Goal: Information Seeking & Learning: Learn about a topic

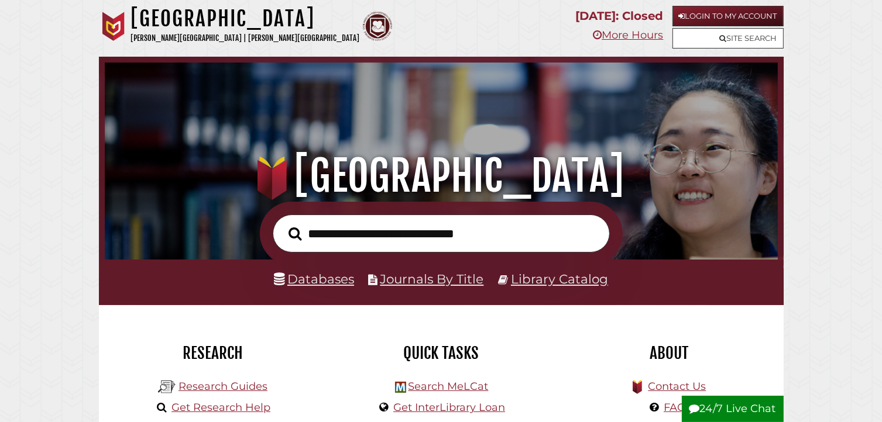
scroll to position [222, 667]
type input "********"
click at [283, 224] on button "Search" at bounding box center [295, 234] width 25 height 20
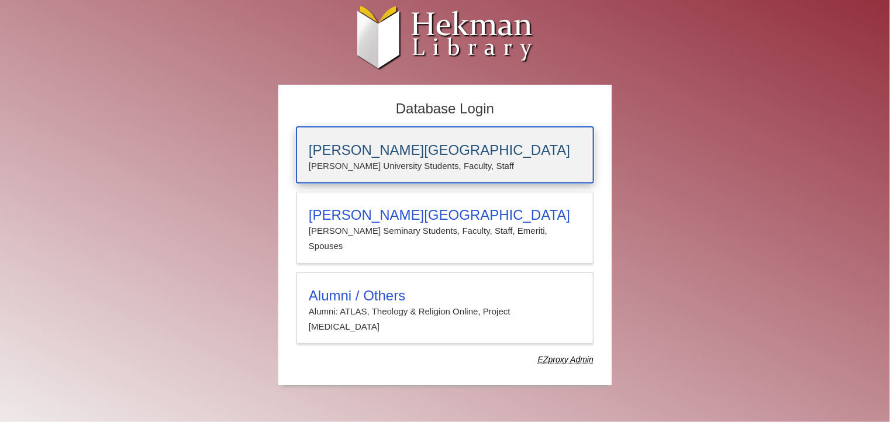
click at [462, 164] on p "[PERSON_NAME] University Students, Faculty, Staff" at bounding box center [445, 166] width 273 height 15
